Goal: Check status: Check status

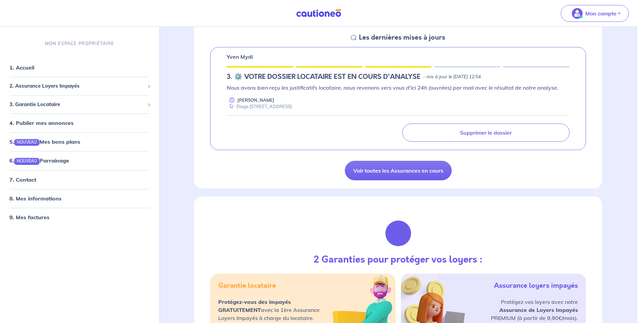
scroll to position [34, 0]
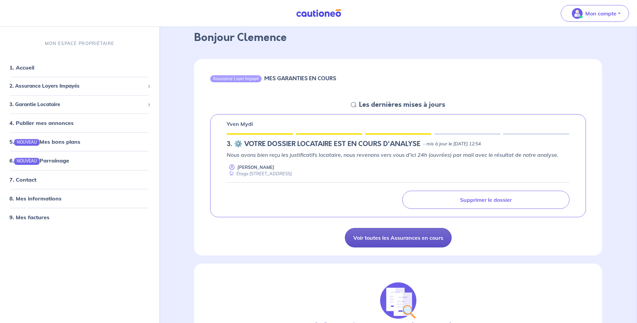
click at [391, 236] on link "Voir toutes les Assurances en cours" at bounding box center [398, 237] width 107 height 19
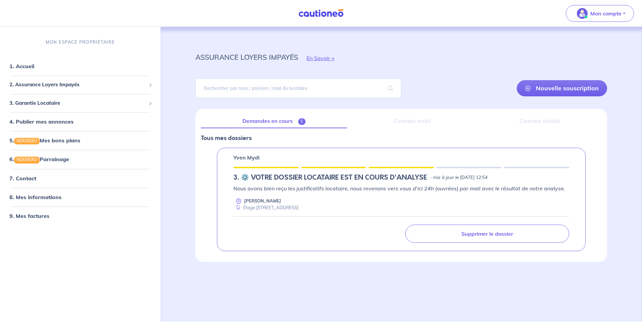
click at [442, 170] on div "Yven Mydi 3.︎ ⚙️ VOTRE DOSSIER LOCATAIRE EST EN COURS D'ANALYSE - mis à jour le…" at bounding box center [401, 199] width 369 height 103
click at [413, 188] on p "Nous avons bien reçu les justificatifs locataire, nous revenons vers vous d'ici…" at bounding box center [401, 188] width 336 height 8
click at [406, 182] on h5 "3.︎ ⚙️ VOTRE DOSSIER LOCATAIRE EST EN COURS D'ANALYSE" at bounding box center [330, 178] width 194 height 8
click at [370, 183] on div "Yven Mydi 3.︎ ⚙️ VOTRE DOSSIER LOCATAIRE EST EN COURS D'ANALYSE - mis à jour le…" at bounding box center [401, 199] width 369 height 103
